Goal: Task Accomplishment & Management: Use online tool/utility

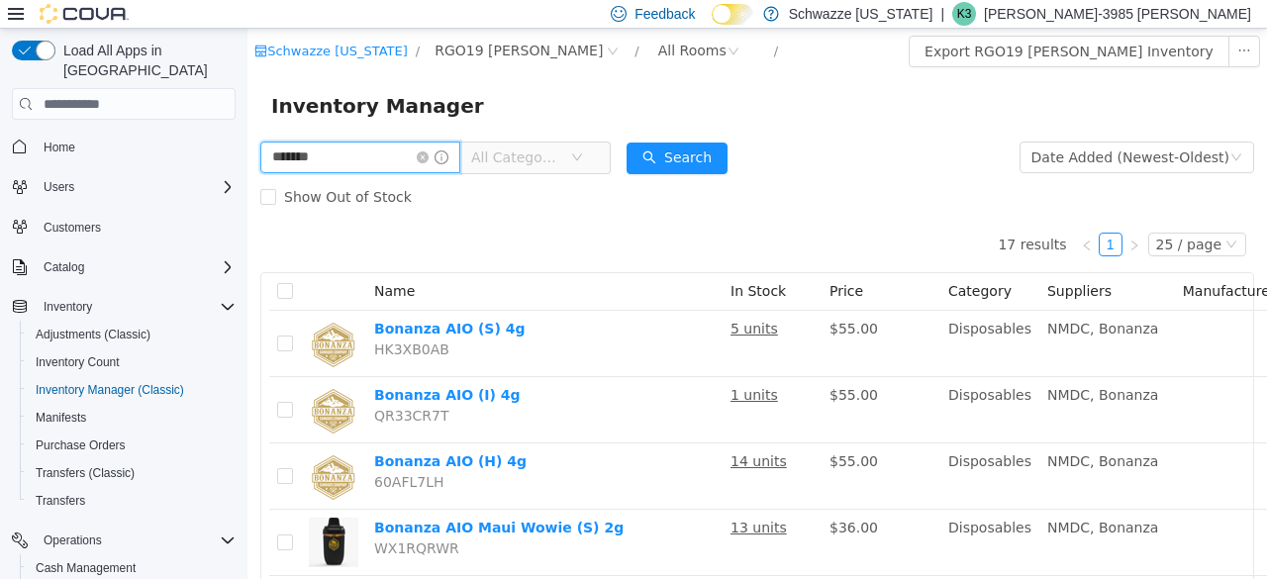
click at [363, 166] on input "*******" at bounding box center [360, 158] width 200 height 32
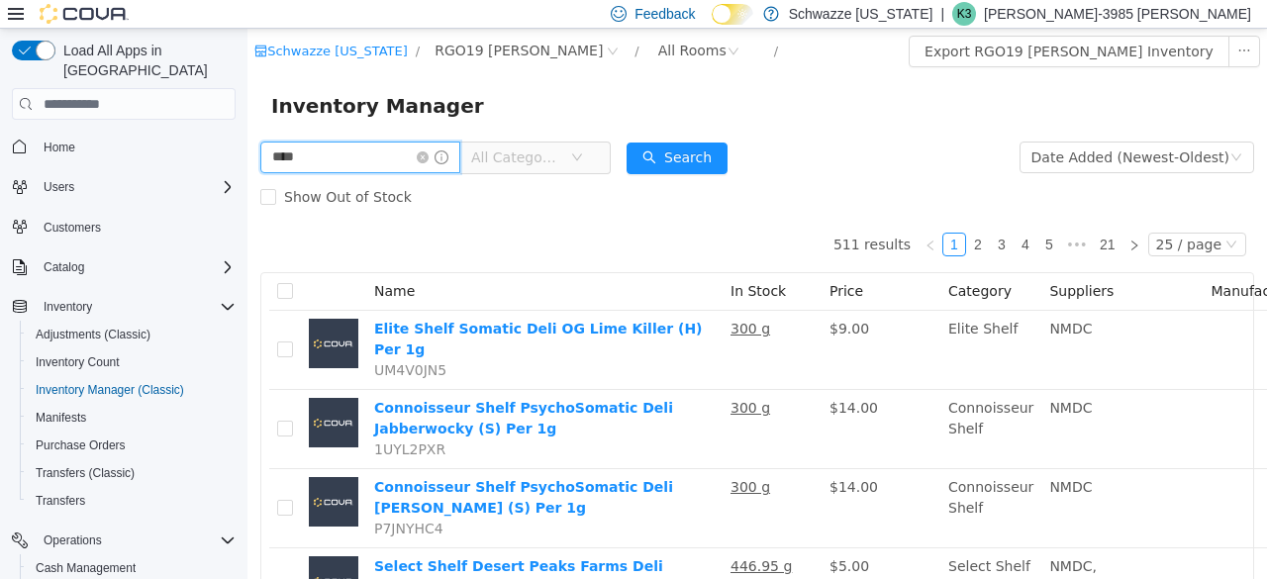
type input "****"
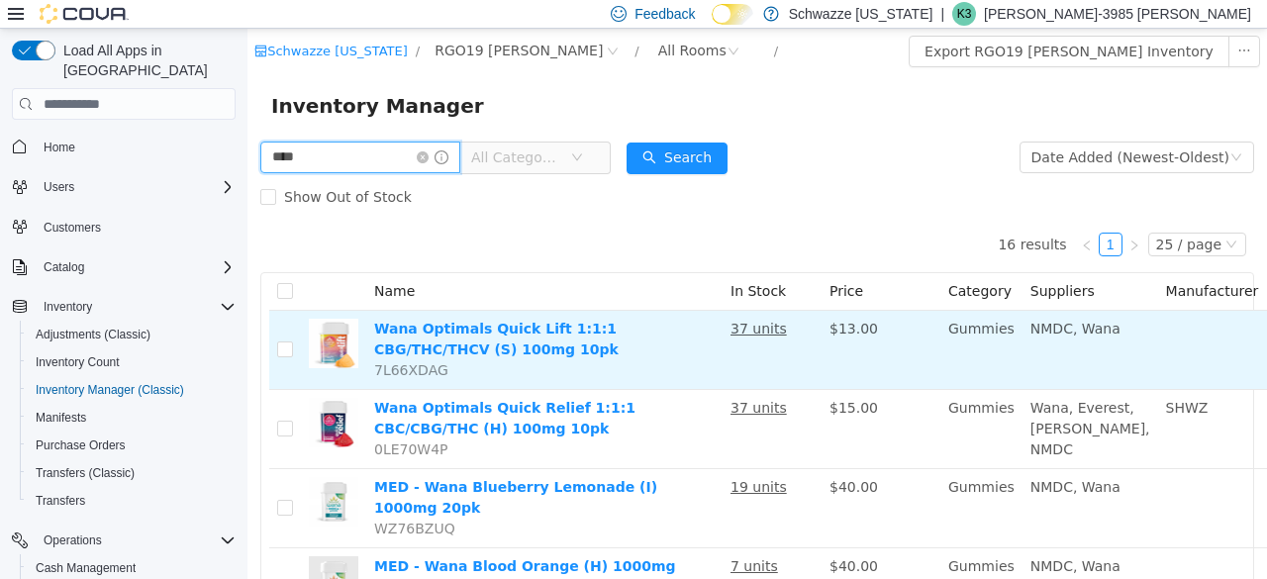
scroll to position [0, 127]
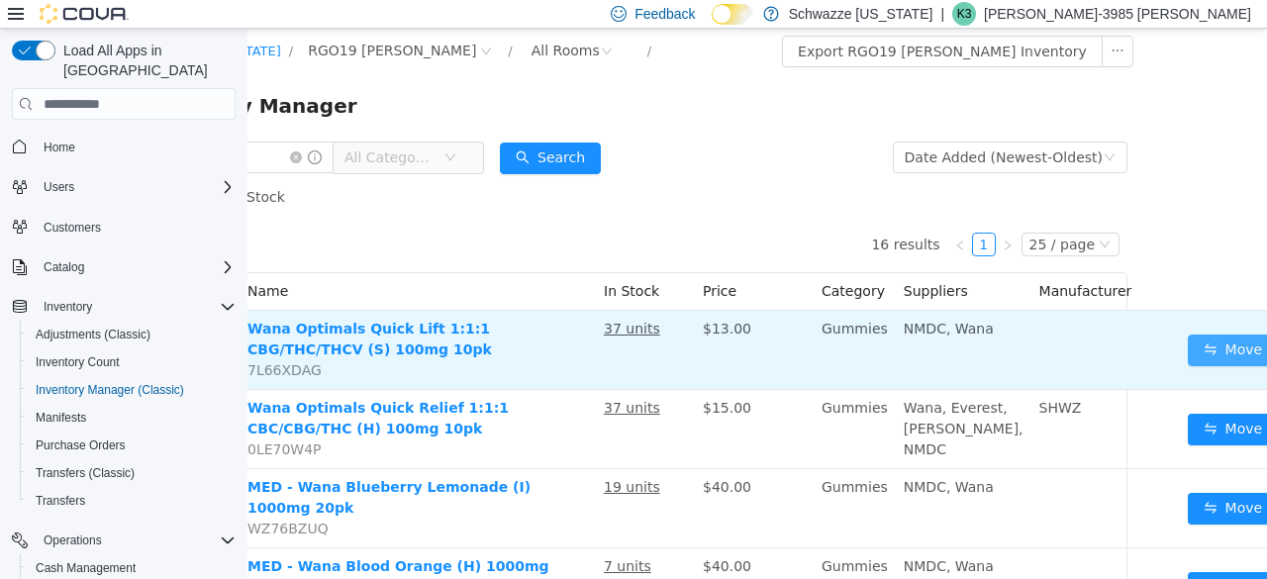
click at [1188, 355] on button "Move" at bounding box center [1233, 351] width 91 height 32
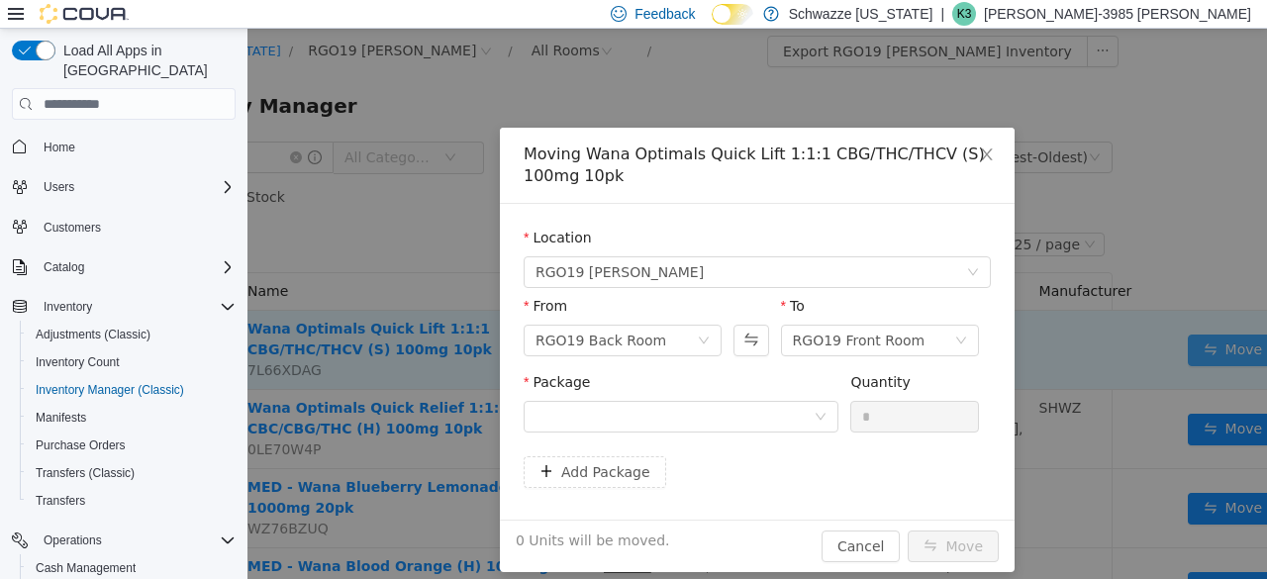
scroll to position [0, 112]
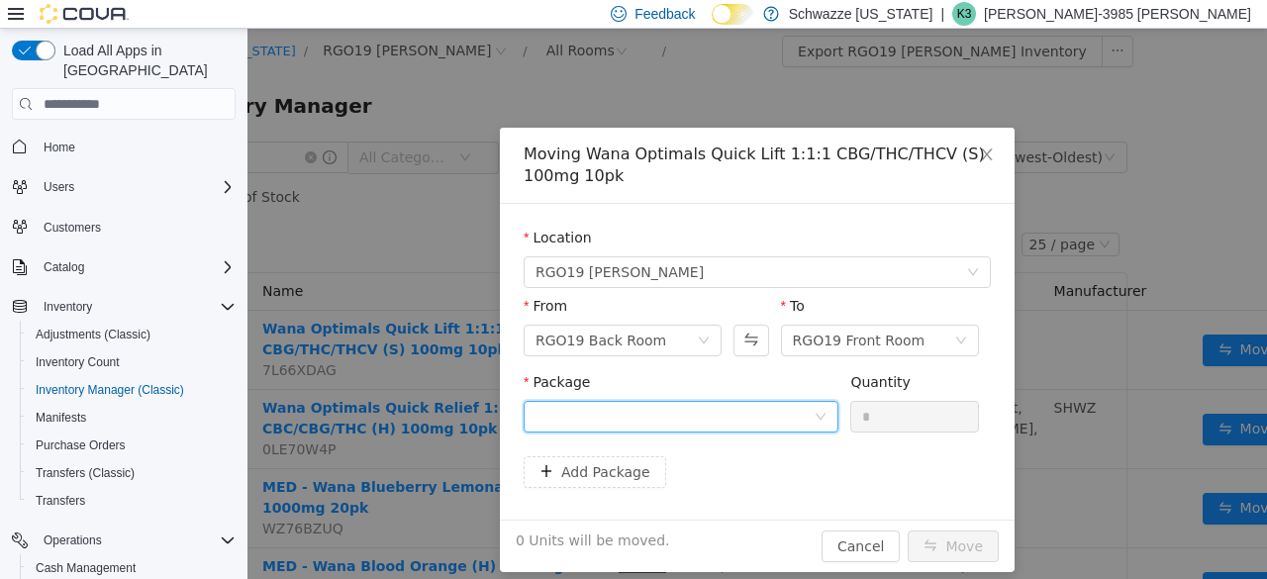
click at [804, 428] on div at bounding box center [675, 417] width 278 height 30
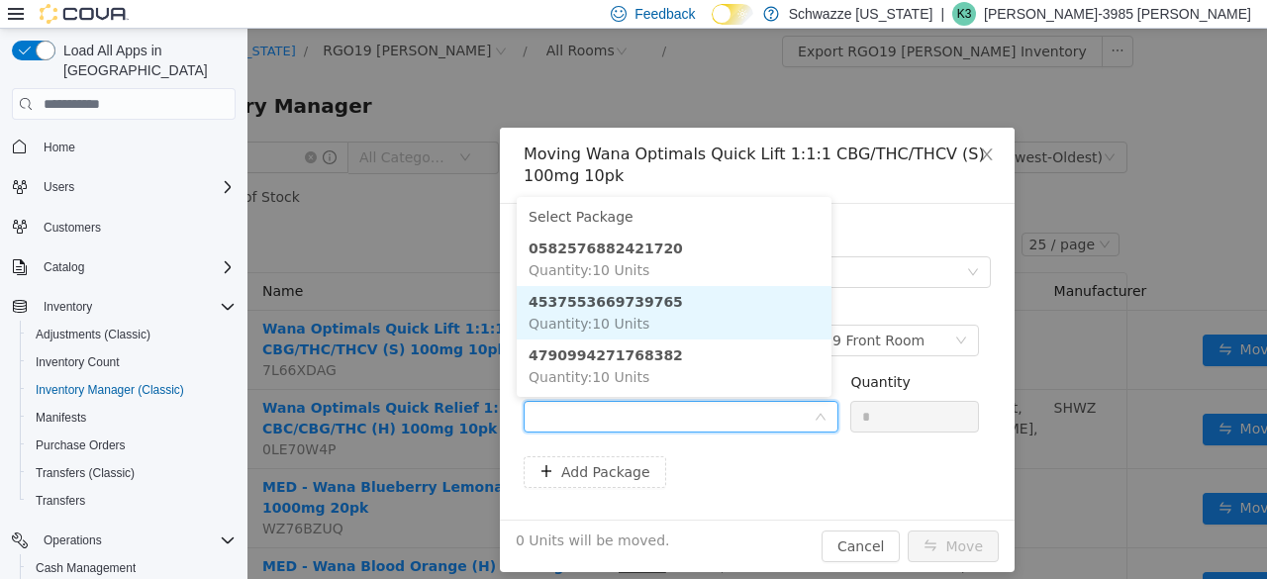
click at [628, 287] on li "4537553669739765 Quantity : 10 Units" at bounding box center [674, 312] width 315 height 53
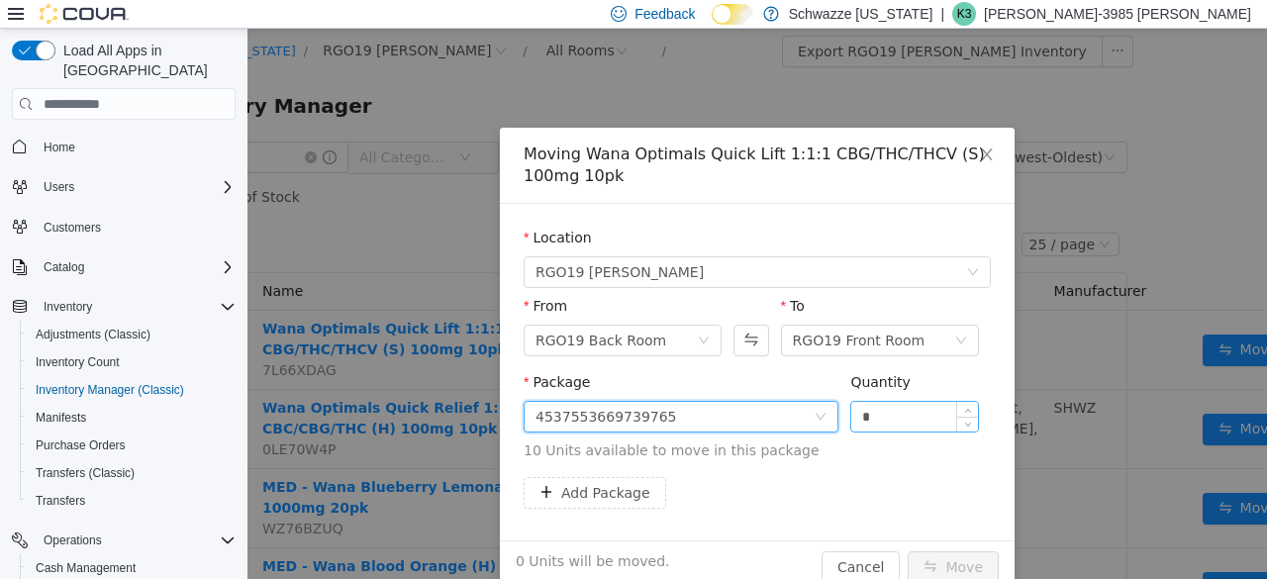
click at [883, 416] on input "*" at bounding box center [914, 417] width 127 height 30
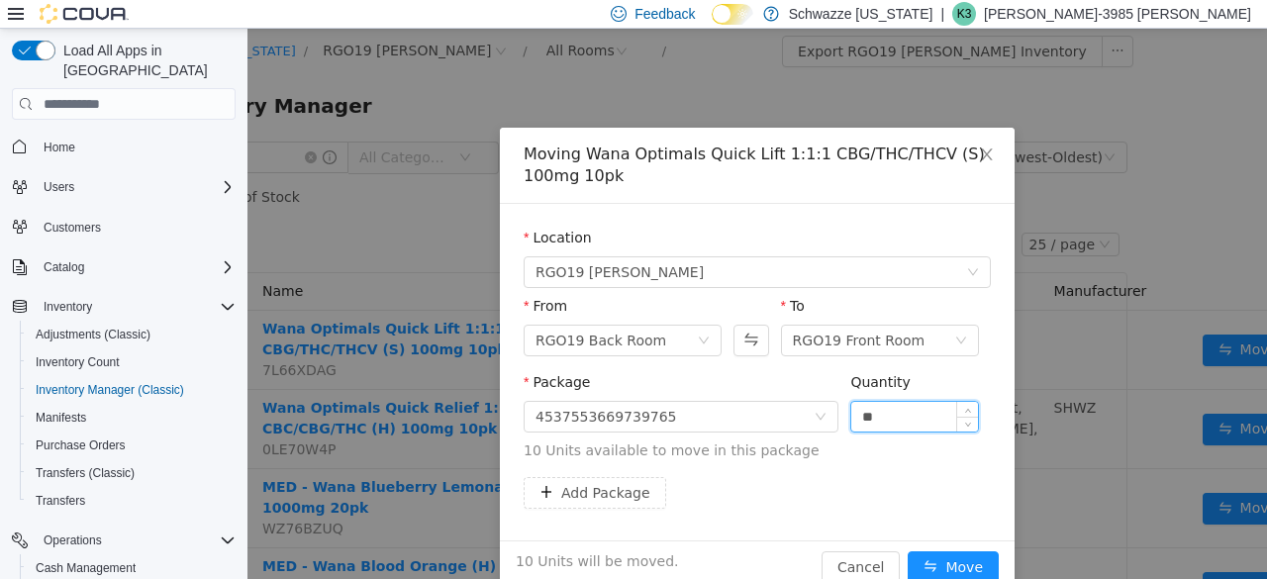
type input "**"
click at [908, 551] on button "Move" at bounding box center [953, 567] width 91 height 32
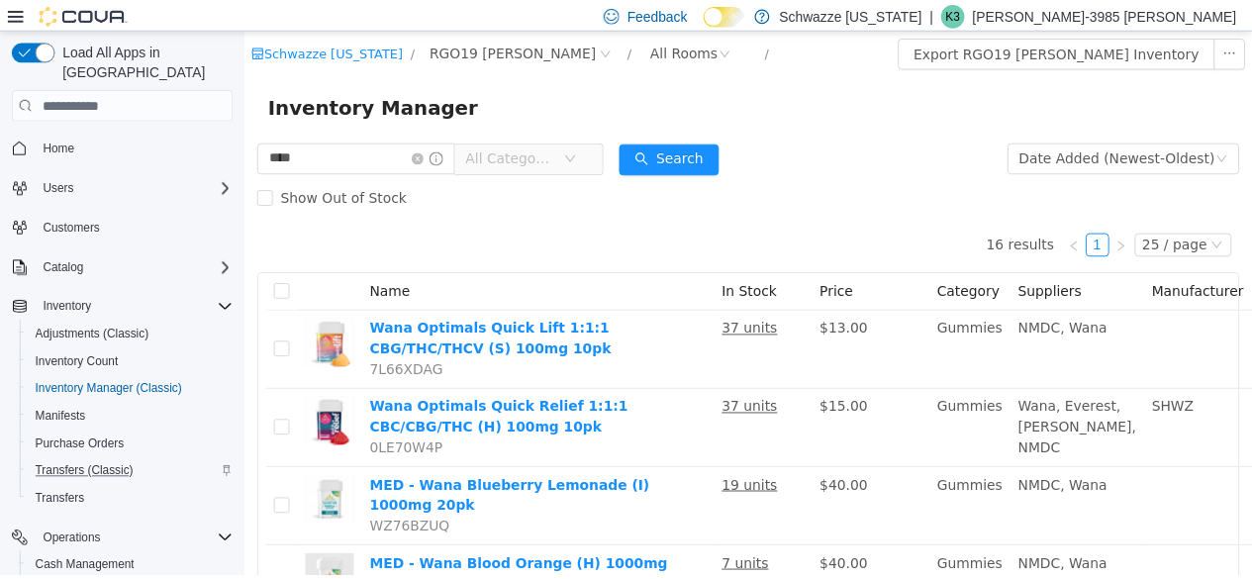
scroll to position [267, 0]
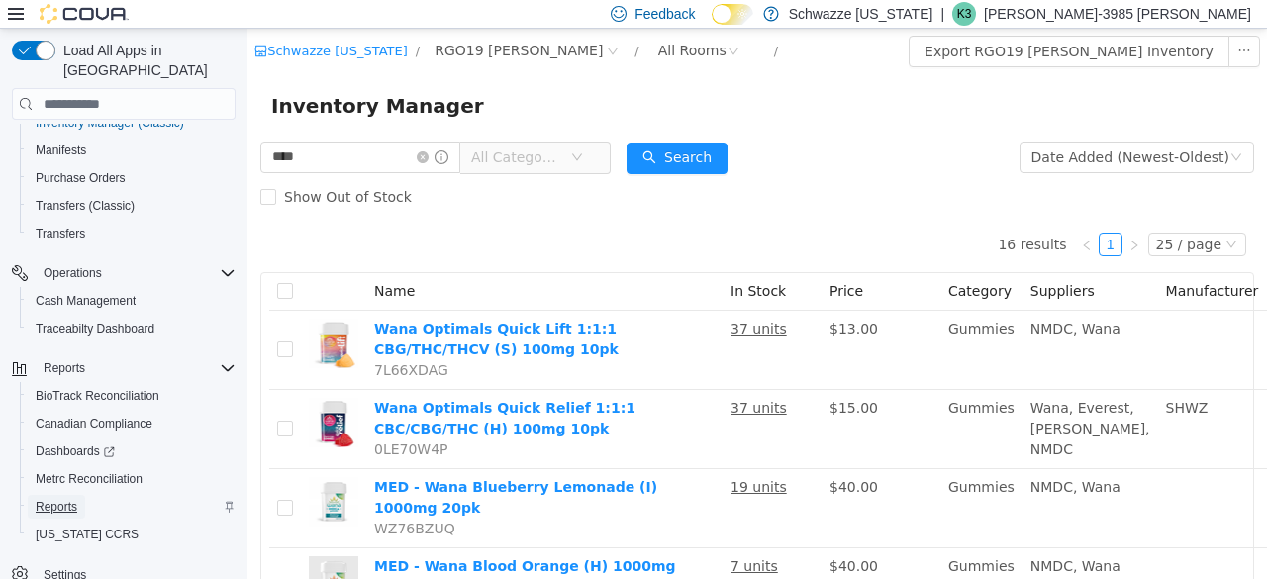
click at [71, 499] on span "Reports" at bounding box center [57, 507] width 42 height 16
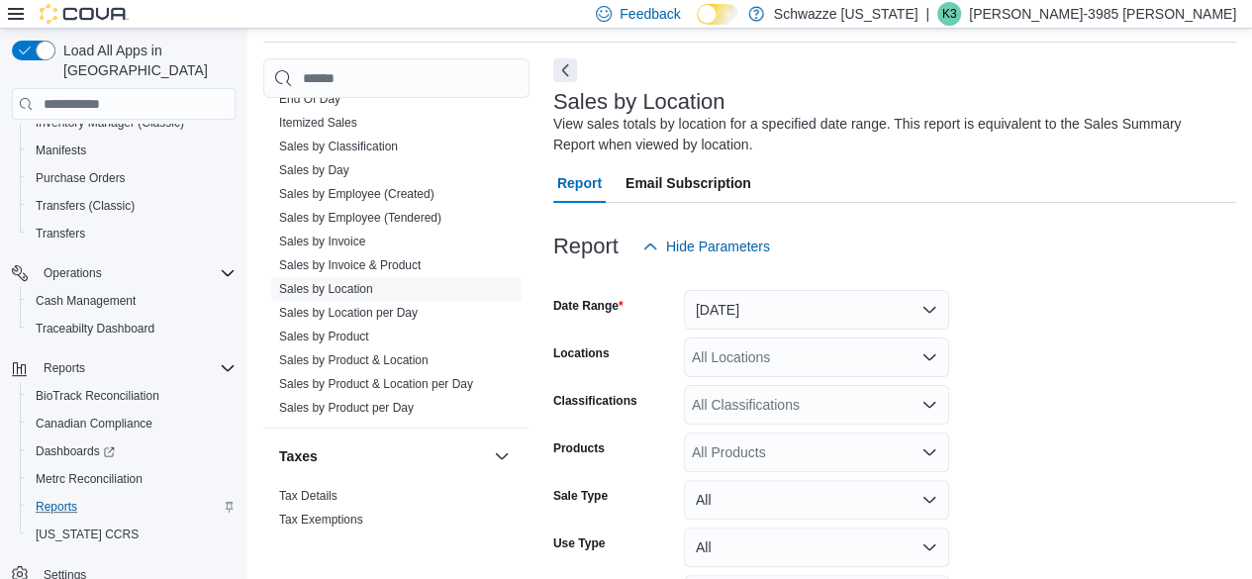
scroll to position [1449, 0]
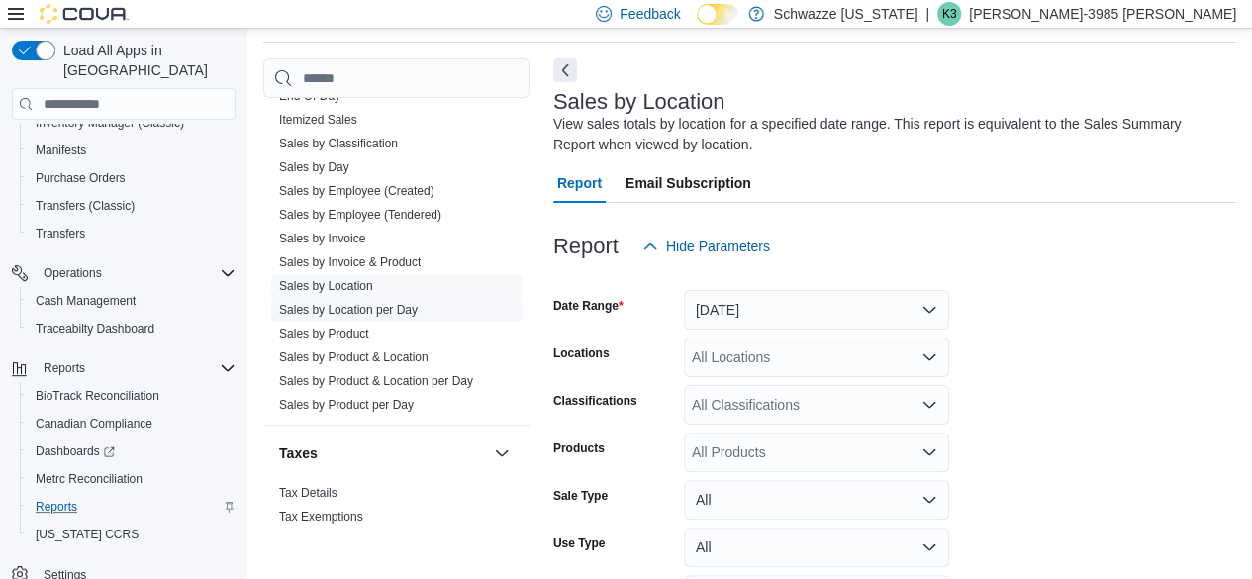
click at [350, 308] on link "Sales by Location per Day" at bounding box center [348, 310] width 139 height 14
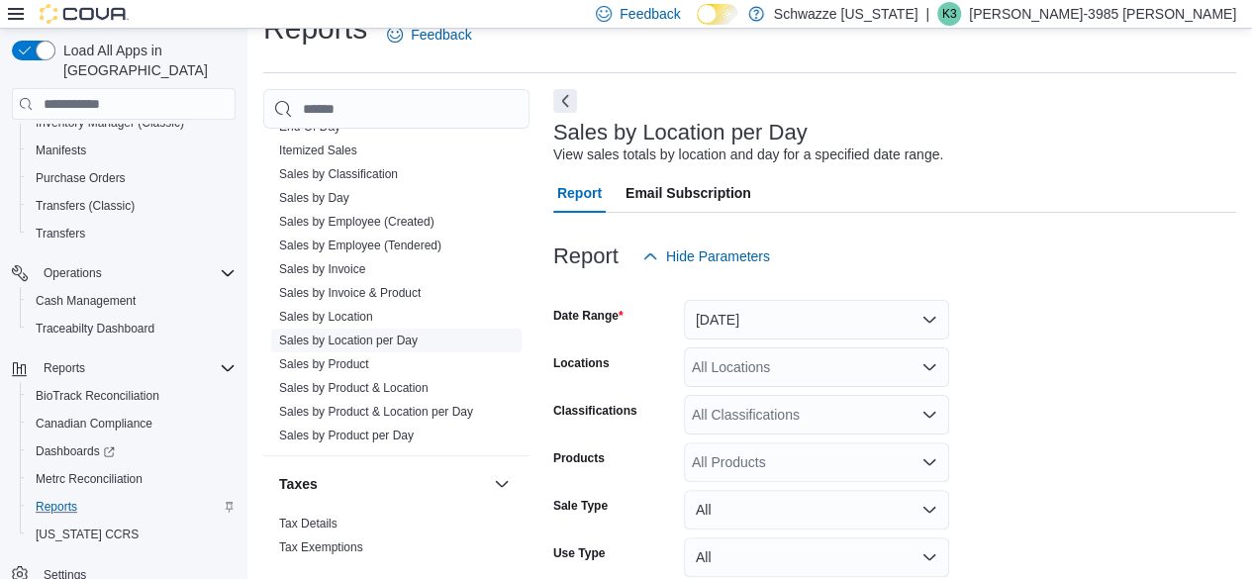
scroll to position [46, 0]
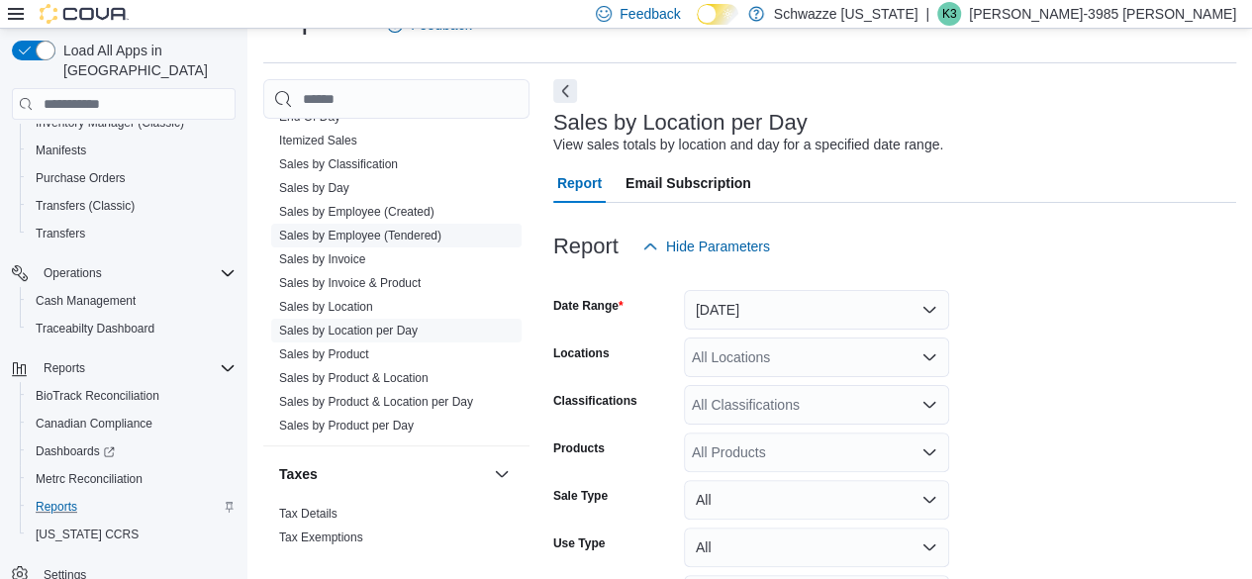
click at [356, 224] on span "Sales by Employee (Tendered)" at bounding box center [396, 236] width 250 height 24
click at [357, 229] on link "Sales by Employee (Tendered)" at bounding box center [360, 236] width 162 height 14
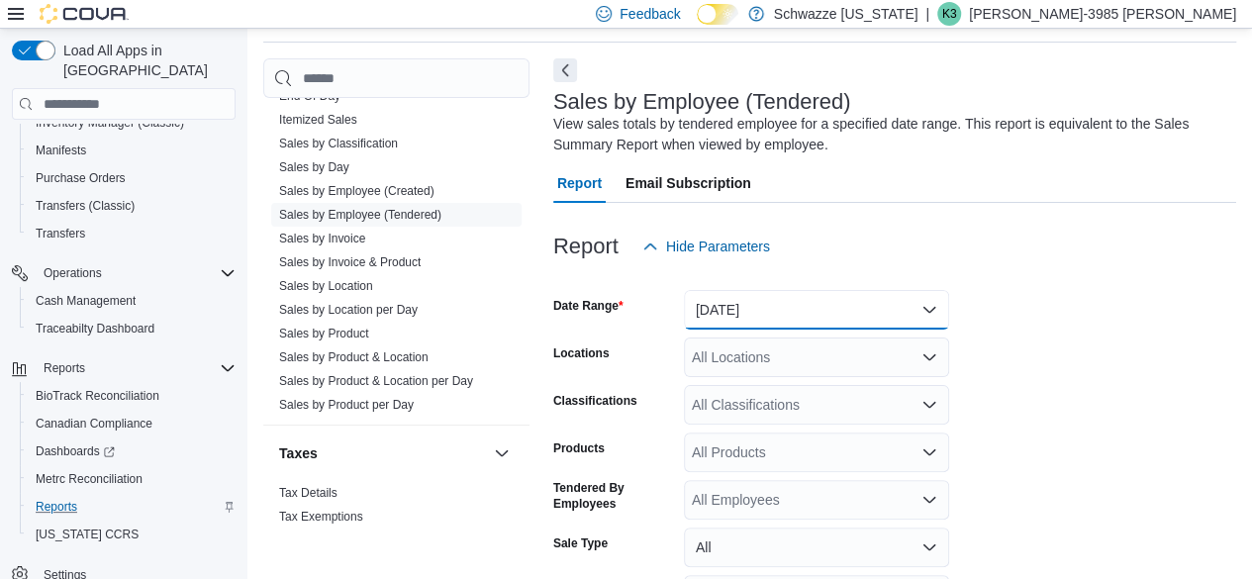
click at [732, 300] on button "[DATE]" at bounding box center [816, 310] width 265 height 40
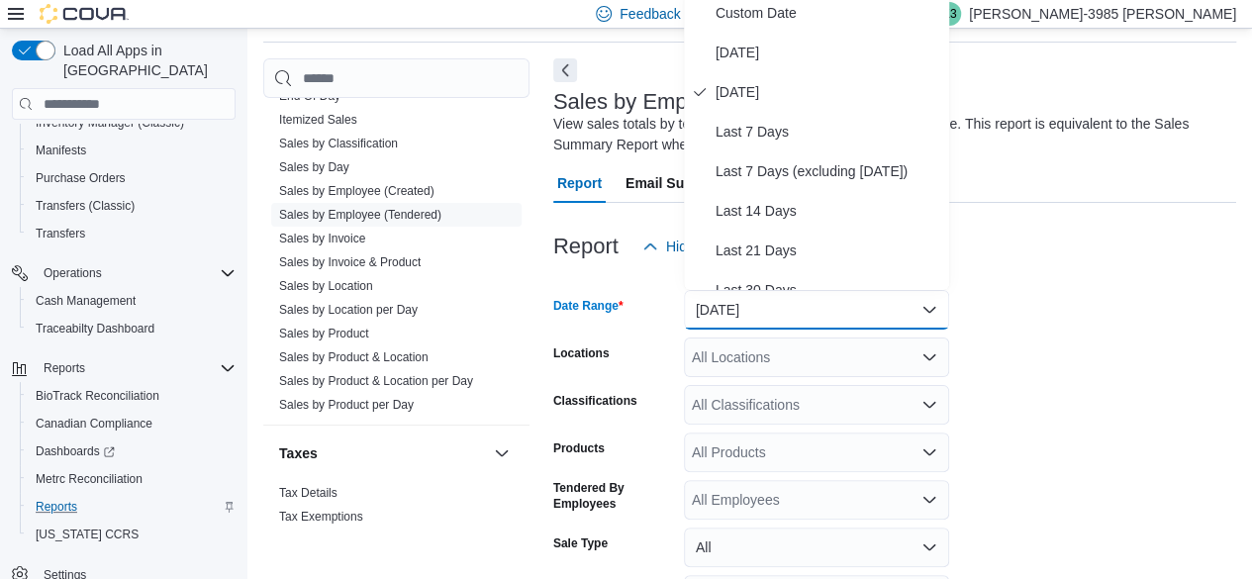
scroll to position [59, 0]
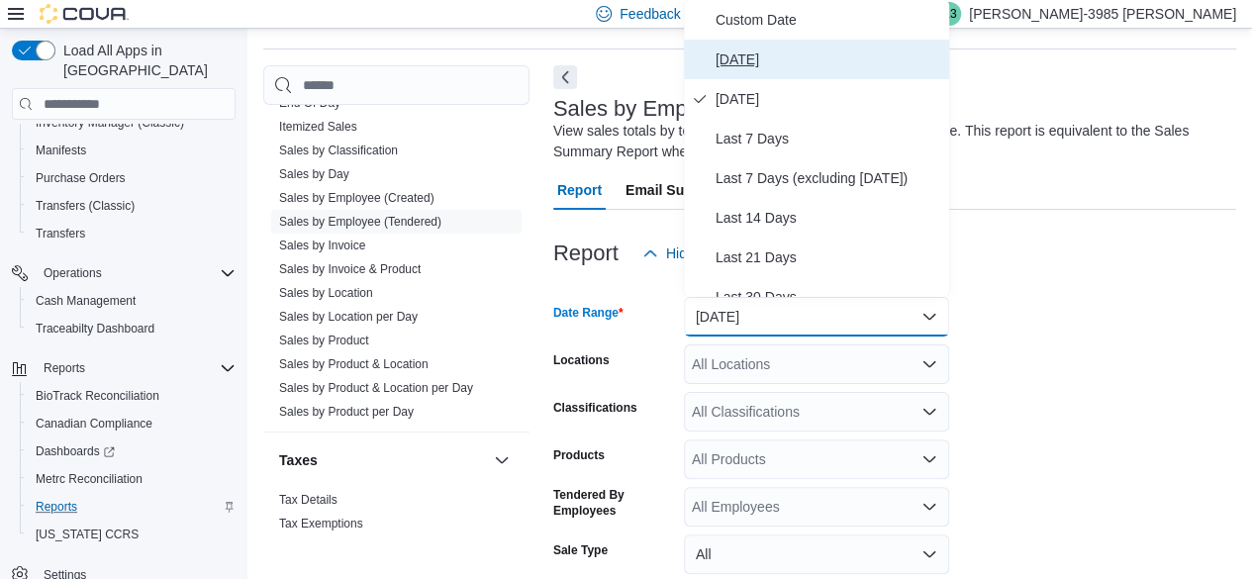
click at [784, 68] on span "[DATE]" at bounding box center [829, 60] width 226 height 24
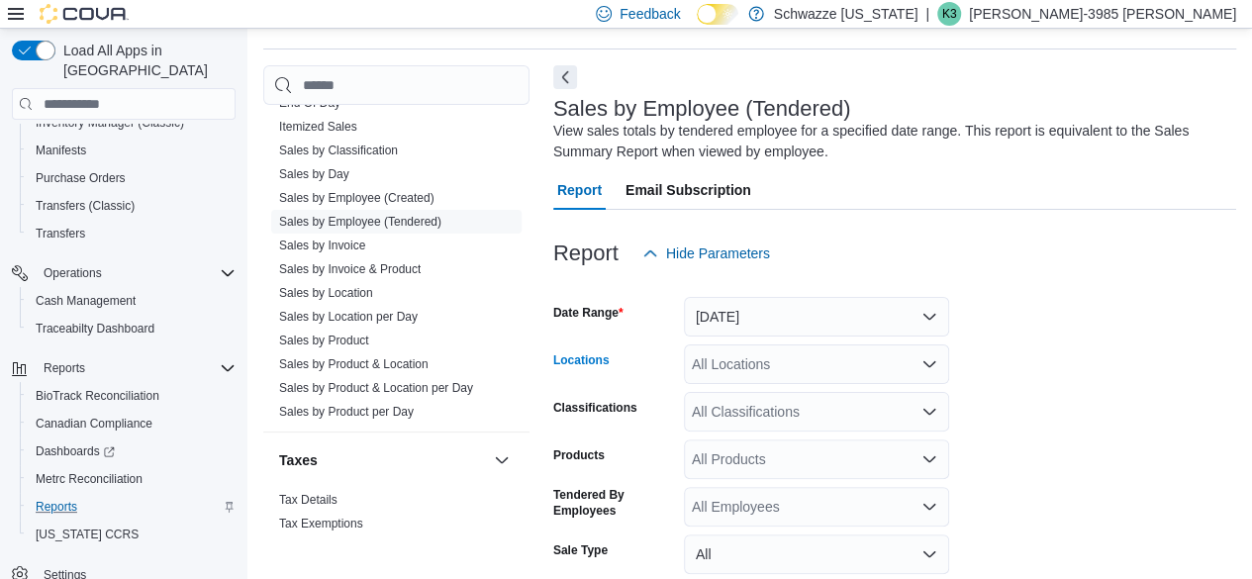
click at [776, 358] on div "All Locations" at bounding box center [816, 364] width 265 height 40
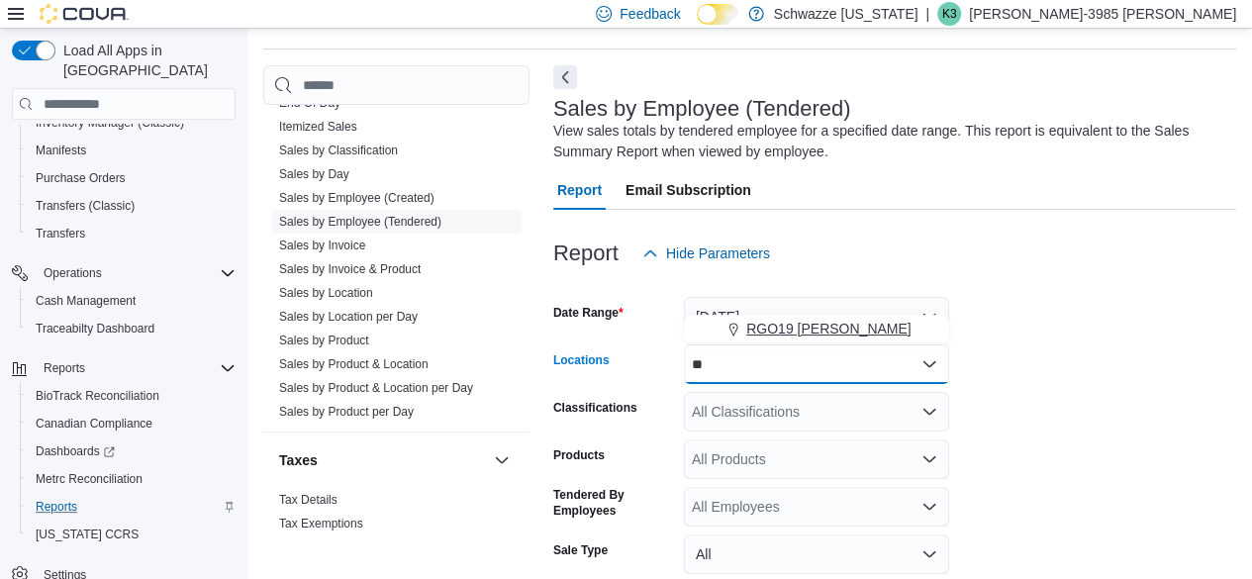
type input "**"
click at [794, 320] on span "RGO19 [PERSON_NAME]" at bounding box center [828, 329] width 165 height 20
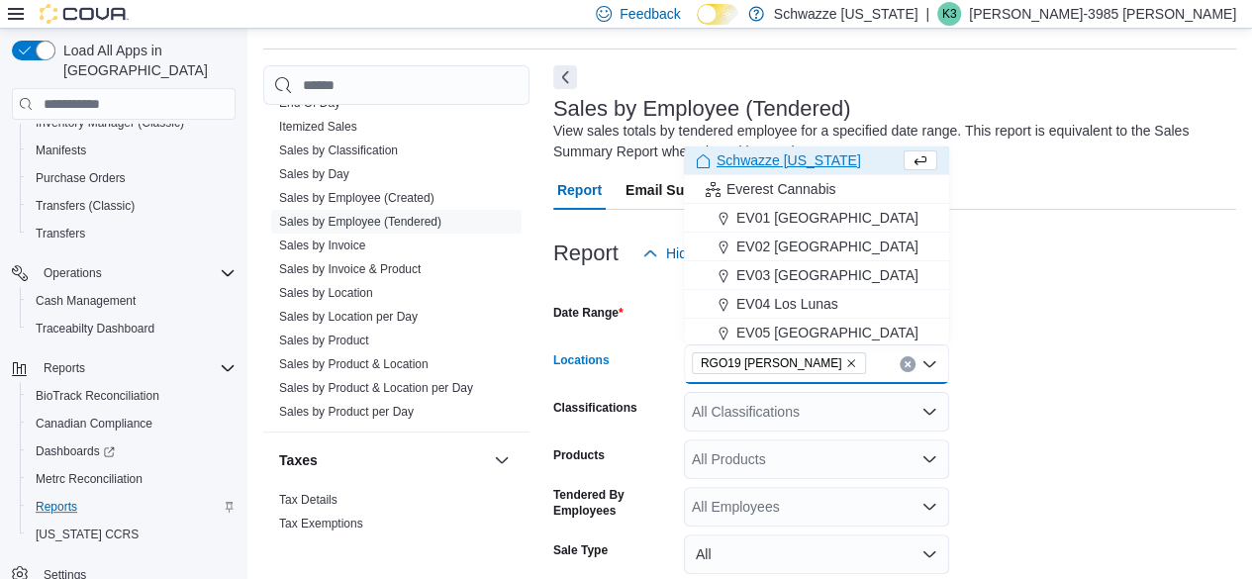
click at [1178, 300] on form "Date Range [DATE] Locations RGO19 [PERSON_NAME] Combo box. Selected. RGO19 [PER…" at bounding box center [894, 498] width 683 height 451
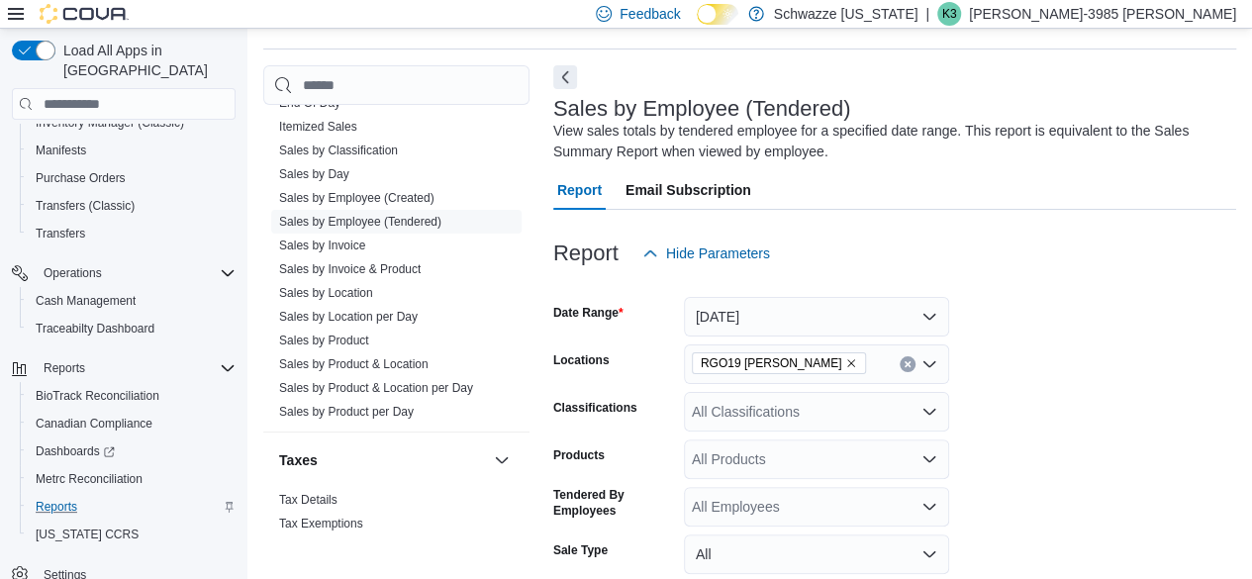
scroll to position [244, 0]
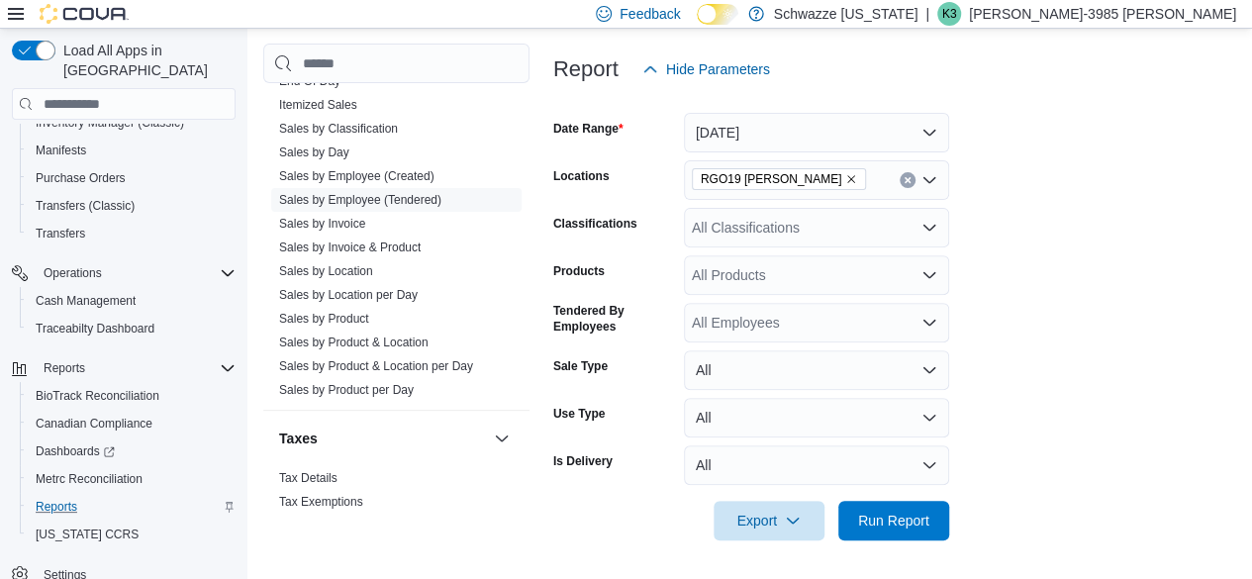
click at [882, 541] on div at bounding box center [894, 552] width 683 height 24
click at [897, 510] on span "Run Report" at bounding box center [893, 520] width 87 height 40
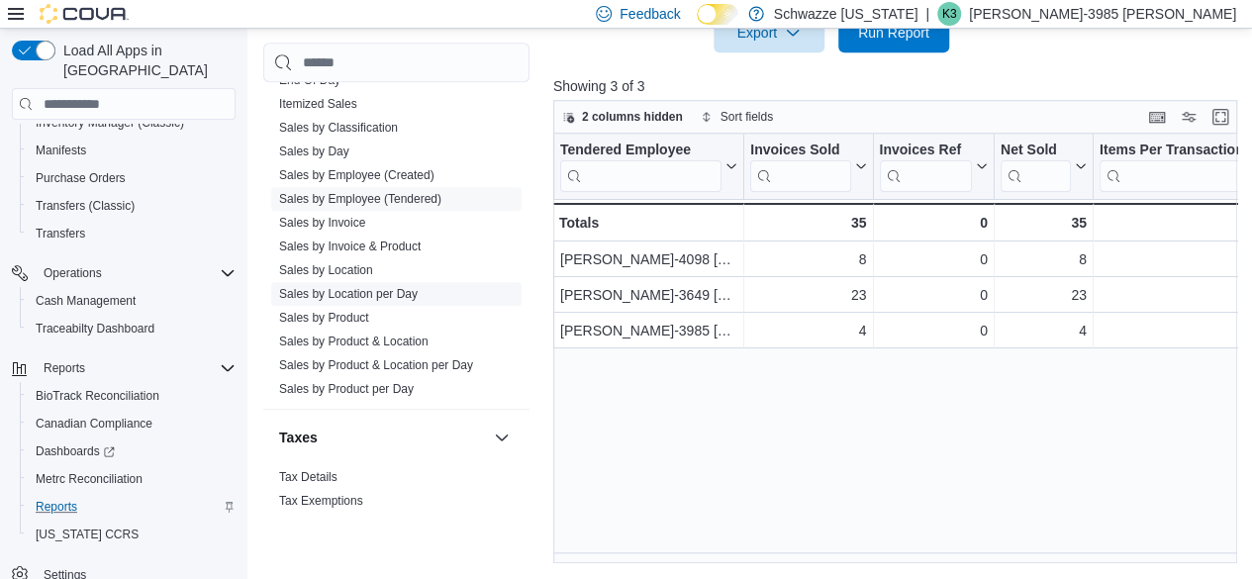
click at [410, 292] on link "Sales by Location per Day" at bounding box center [348, 294] width 139 height 14
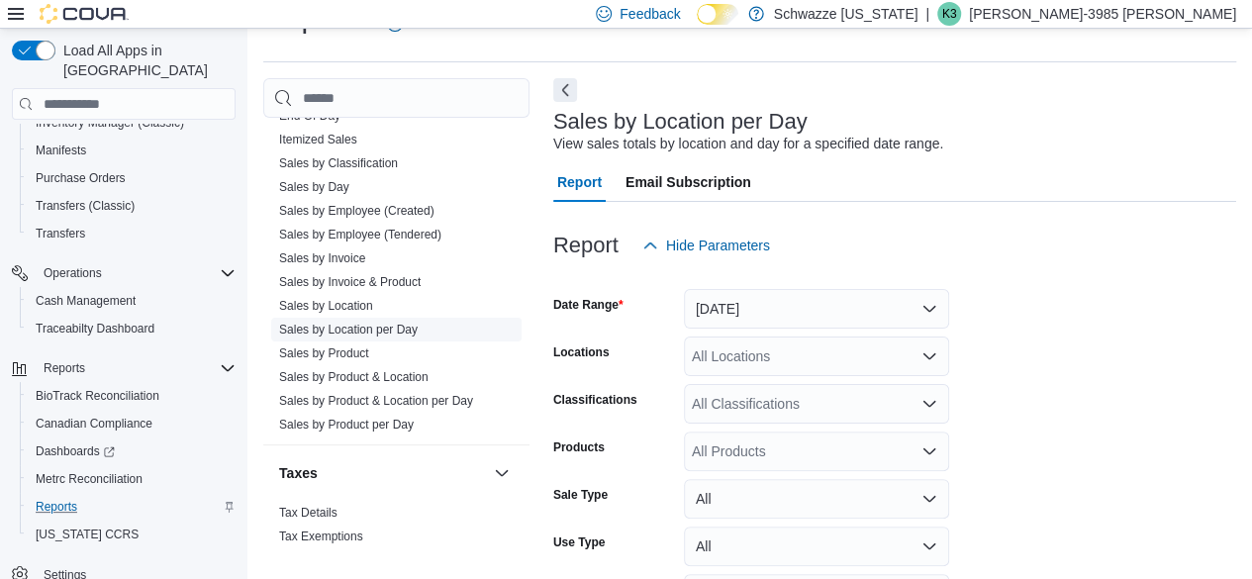
scroll to position [46, 0]
click at [758, 324] on button "[DATE]" at bounding box center [816, 310] width 265 height 40
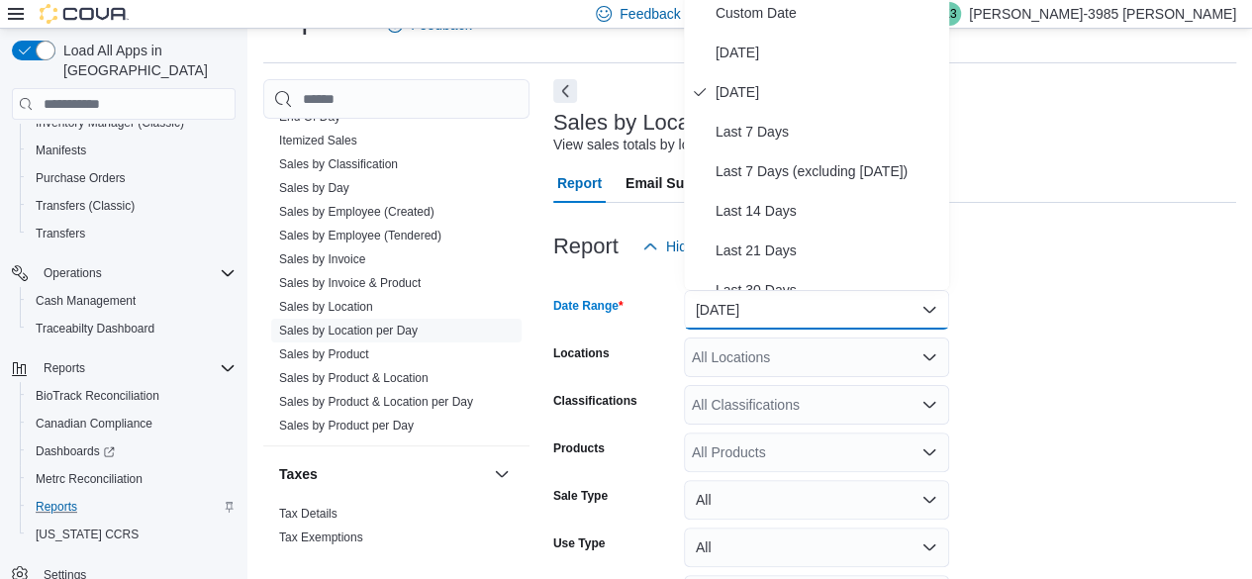
scroll to position [39, 0]
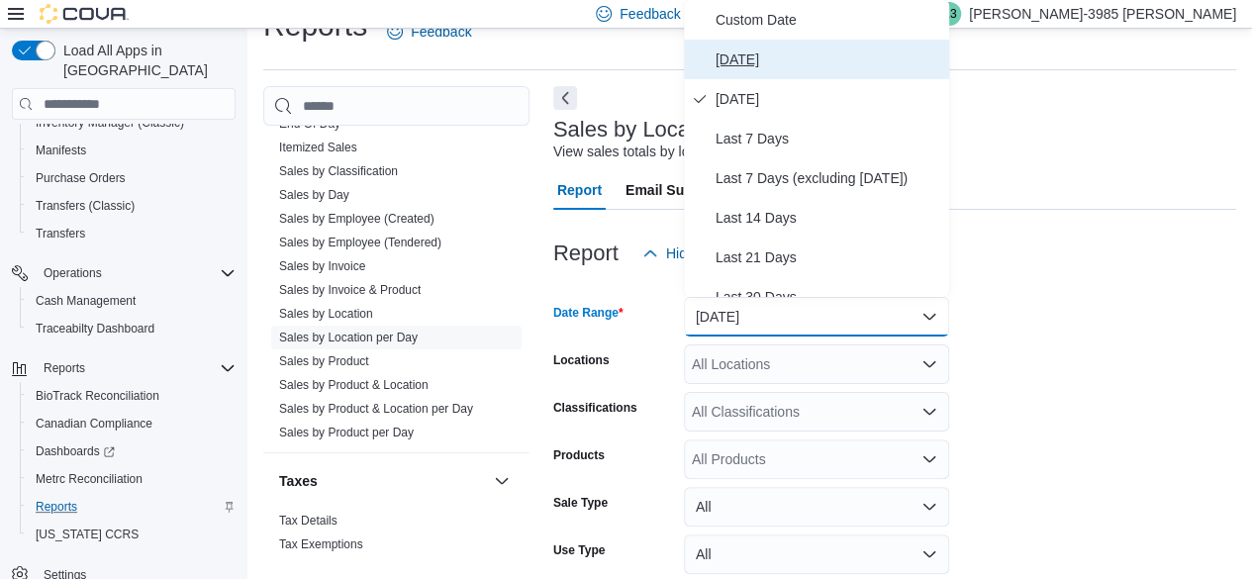
click at [759, 72] on button "[DATE]" at bounding box center [816, 60] width 265 height 40
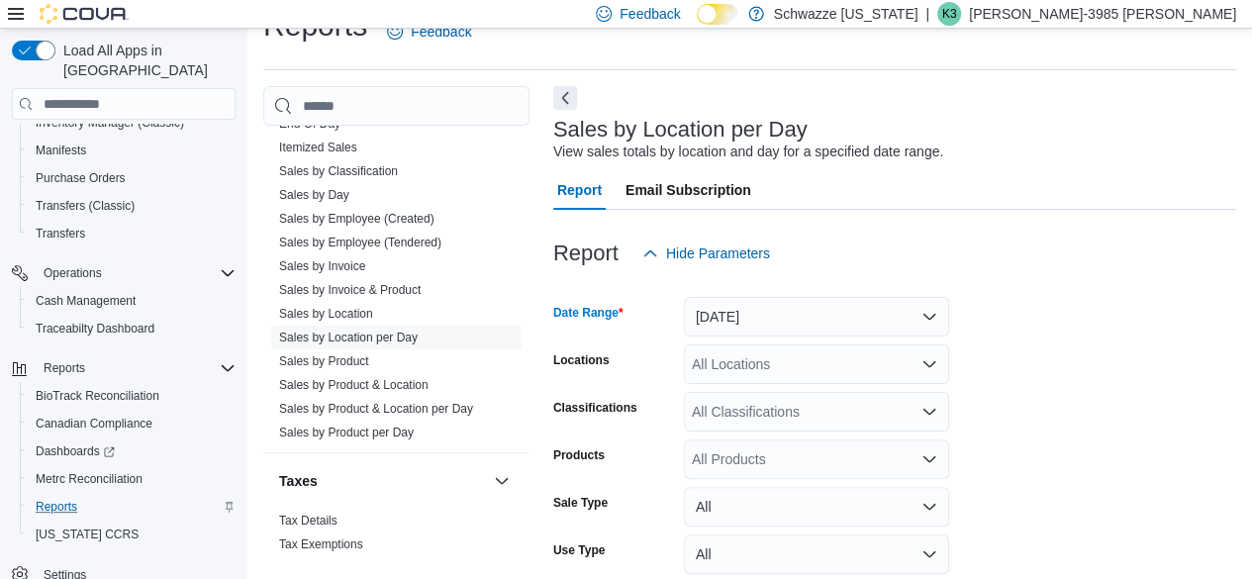
click at [779, 358] on div "All Locations" at bounding box center [816, 364] width 265 height 40
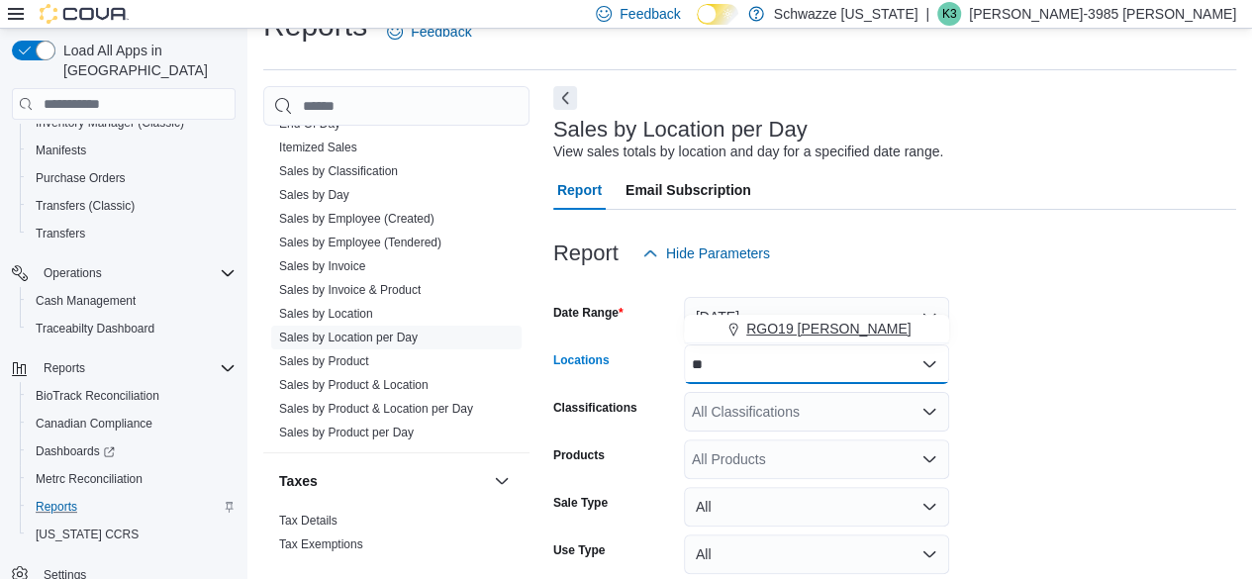
type input "**"
click at [788, 335] on span "RGO19 [PERSON_NAME]" at bounding box center [828, 329] width 165 height 20
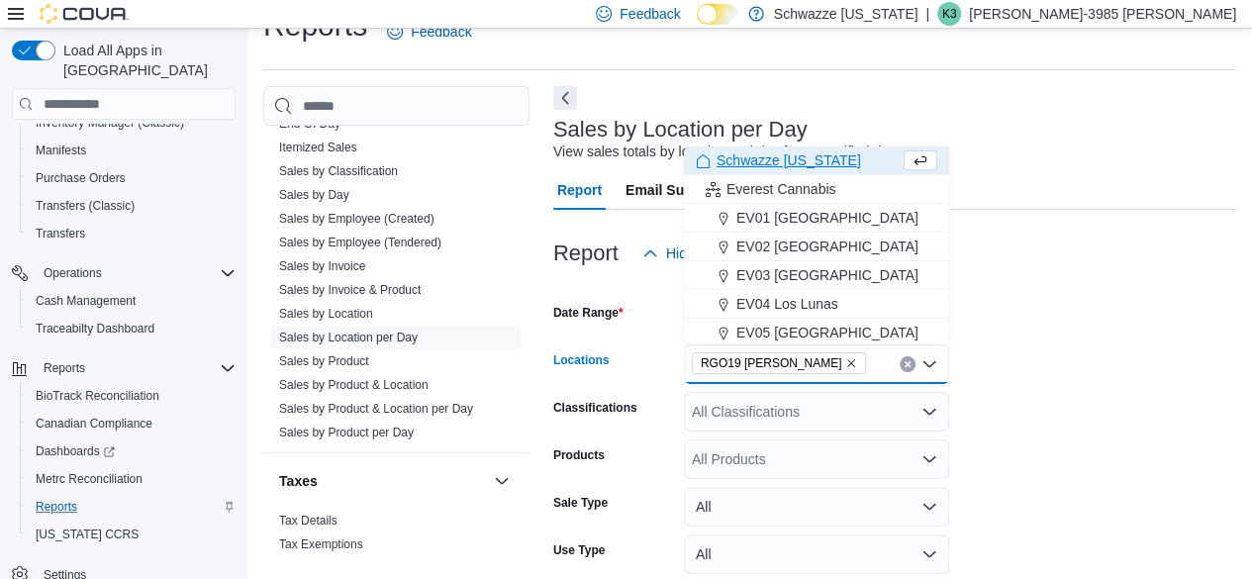
click at [1099, 342] on form "Date Range [DATE] Locations RGO19 [PERSON_NAME] Combo box. Selected. RGO19 [PER…" at bounding box center [894, 475] width 683 height 404
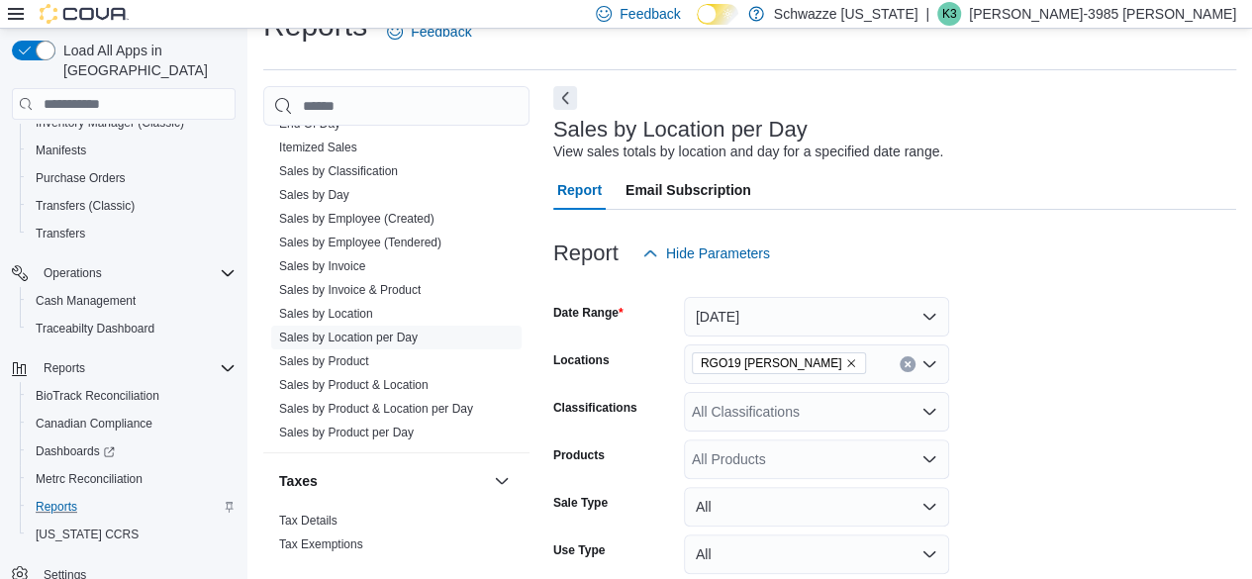
scroll to position [176, 0]
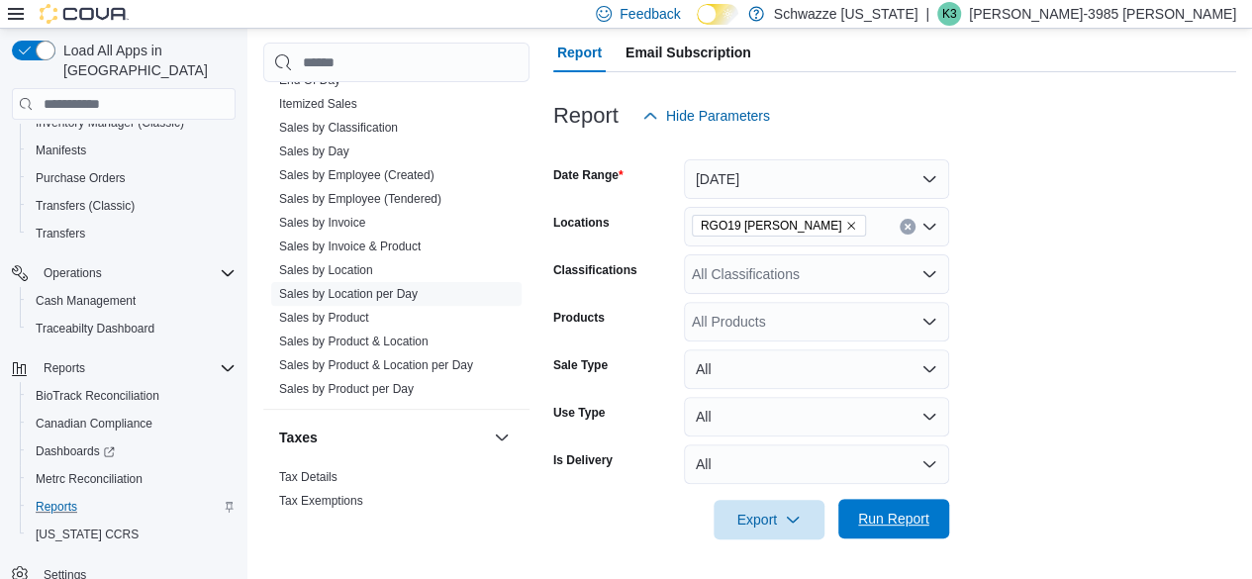
click at [939, 516] on button "Run Report" at bounding box center [893, 519] width 111 height 40
